Goal: Task Accomplishment & Management: Use online tool/utility

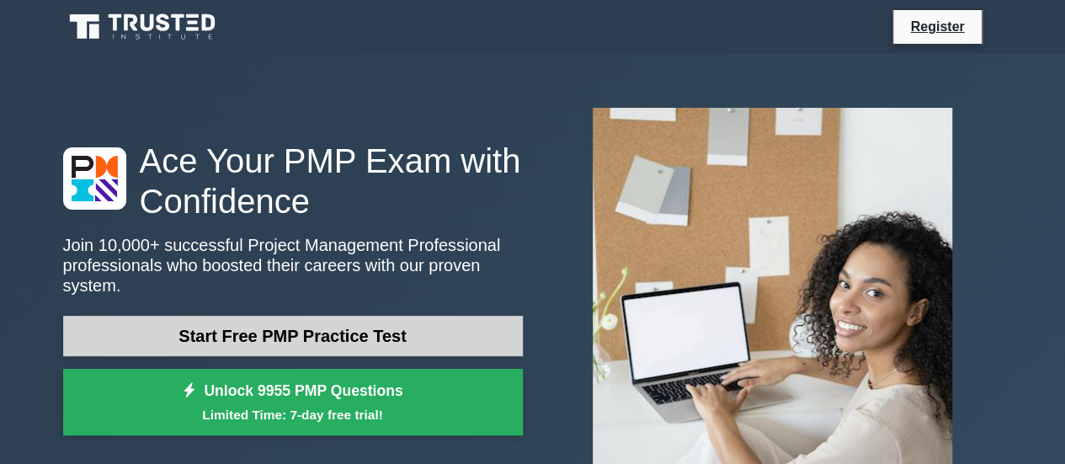
click at [358, 336] on link "Start Free PMP Practice Test" at bounding box center [292, 336] width 459 height 40
click at [409, 331] on link "Start Free PMP Practice Test" at bounding box center [292, 336] width 459 height 40
click at [323, 319] on link "Start Free PMP Practice Test" at bounding box center [292, 336] width 459 height 40
click at [355, 338] on link "Start Free PMP Practice Test" at bounding box center [292, 336] width 459 height 40
